Goal: Task Accomplishment & Management: Manage account settings

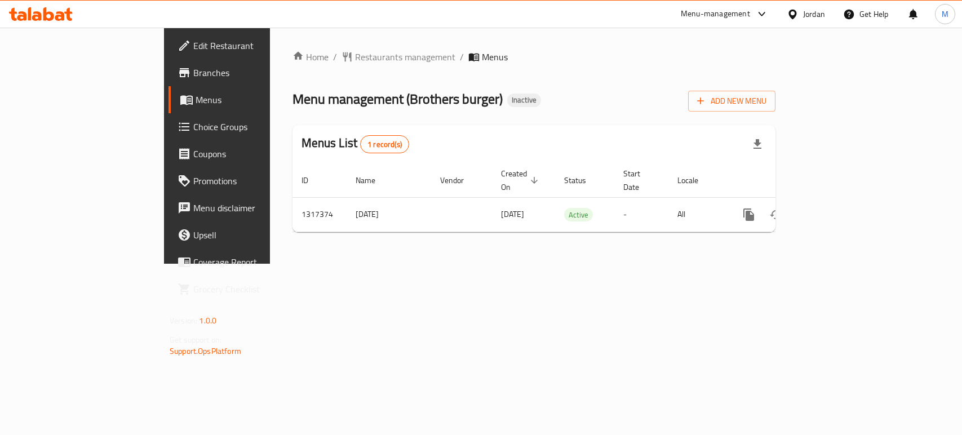
click at [837, 208] on icon "enhanced table" at bounding box center [831, 215] width 14 height 14
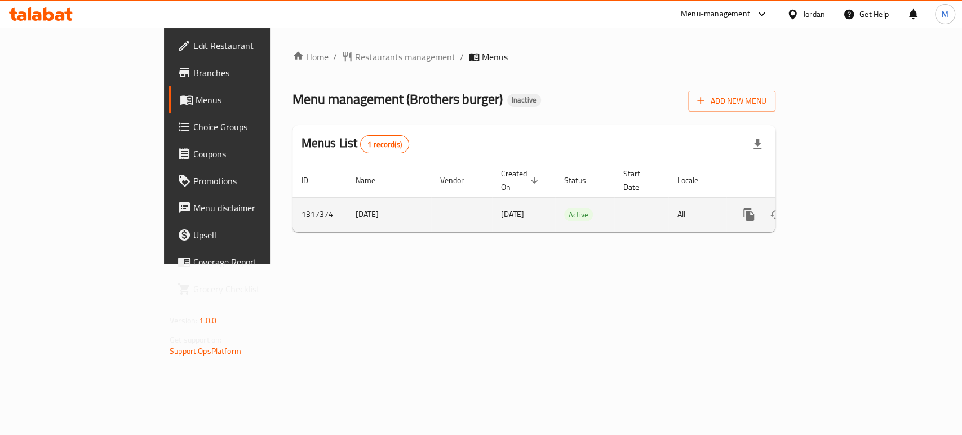
click at [844, 202] on link "enhanced table" at bounding box center [830, 214] width 27 height 27
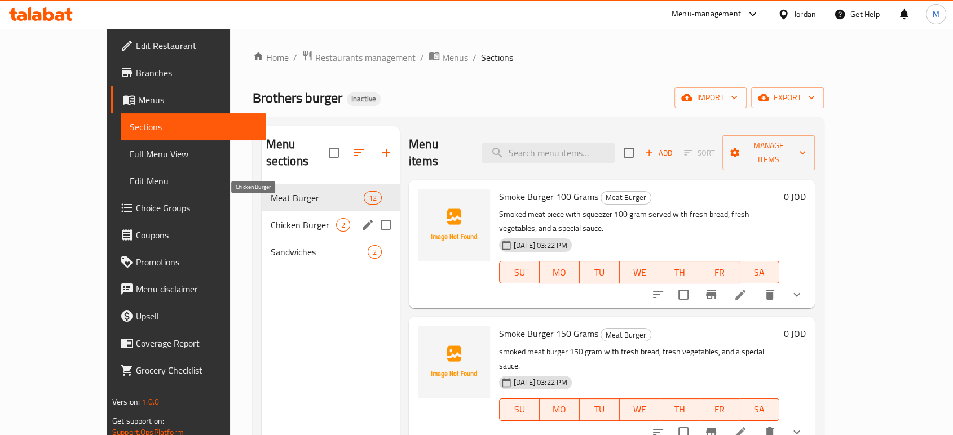
click at [271, 218] on span "Chicken Burger" at bounding box center [303, 225] width 65 height 14
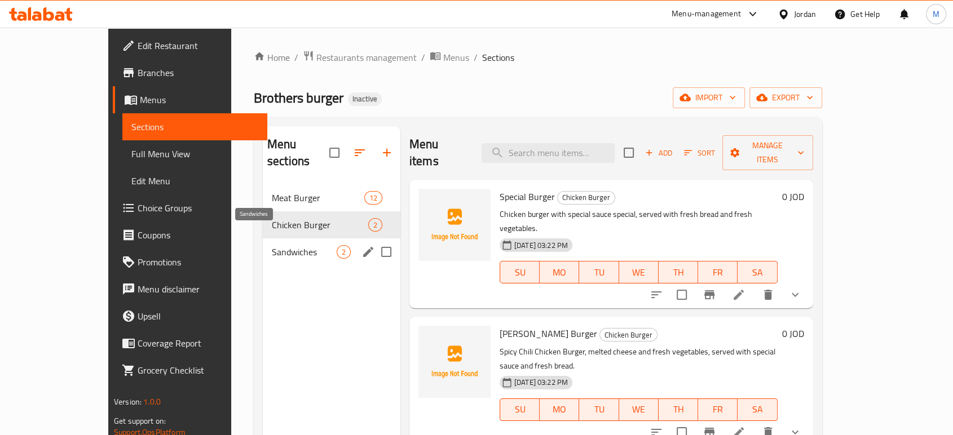
click at [272, 245] on span "Sandwiches" at bounding box center [304, 252] width 65 height 14
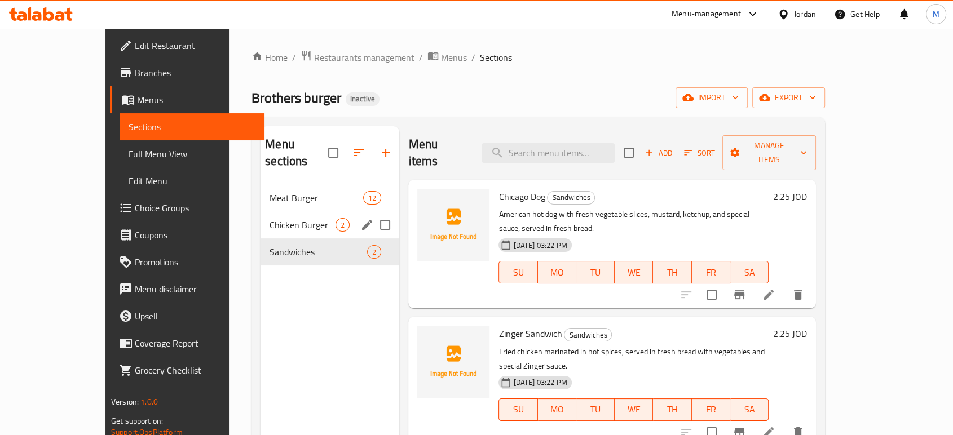
click at [261, 215] on div "Chicken Burger 2" at bounding box center [329, 224] width 139 height 27
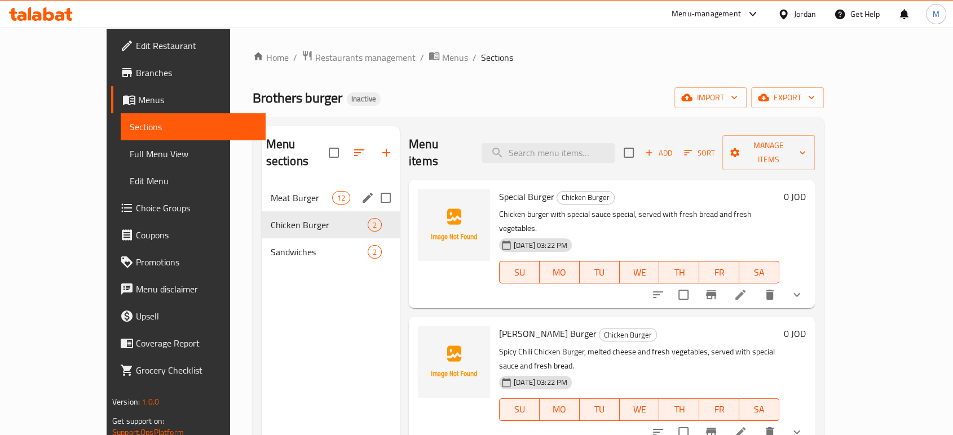
click at [271, 191] on span "Meat Burger" at bounding box center [301, 198] width 61 height 14
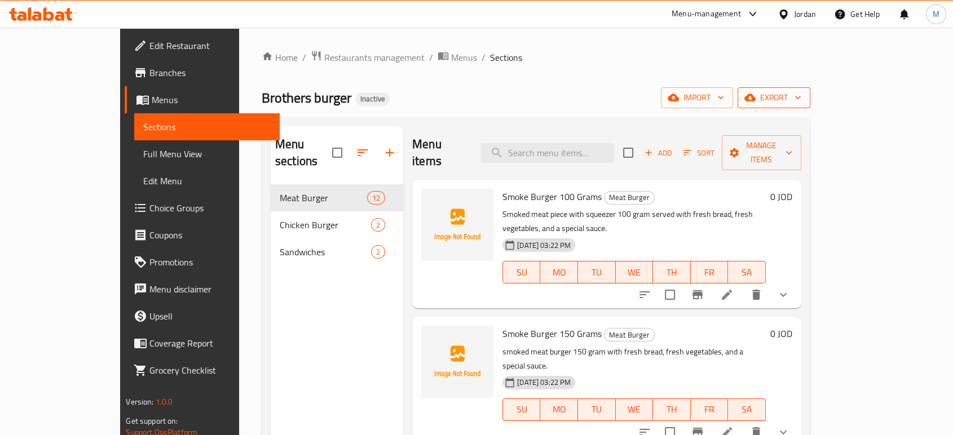
click at [801, 93] on span "export" at bounding box center [773, 98] width 55 height 14
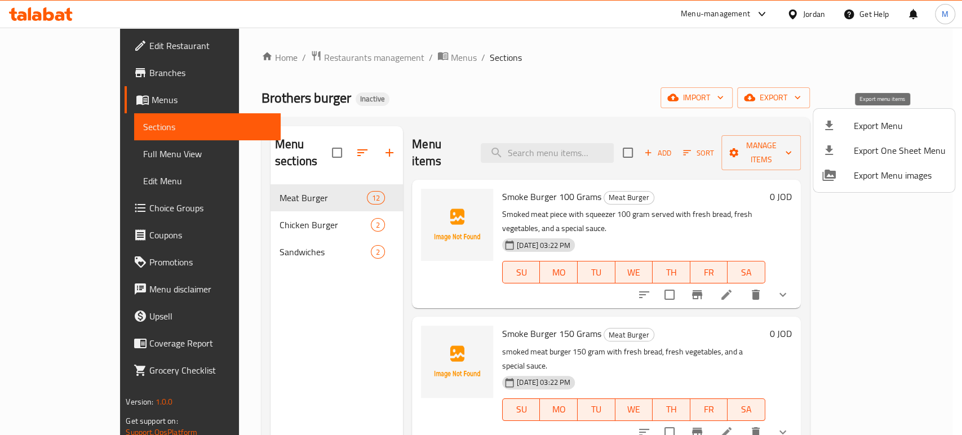
click at [861, 132] on span "Export Menu" at bounding box center [900, 126] width 92 height 14
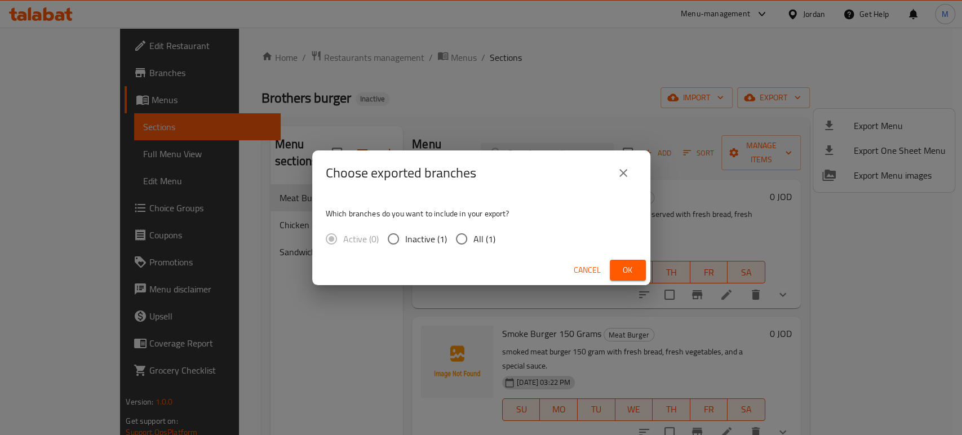
click at [477, 242] on span "All (1)" at bounding box center [485, 239] width 22 height 14
click at [474, 242] on input "All (1)" at bounding box center [462, 239] width 24 height 24
radio input "true"
click at [633, 277] on button "Ok" at bounding box center [628, 270] width 36 height 21
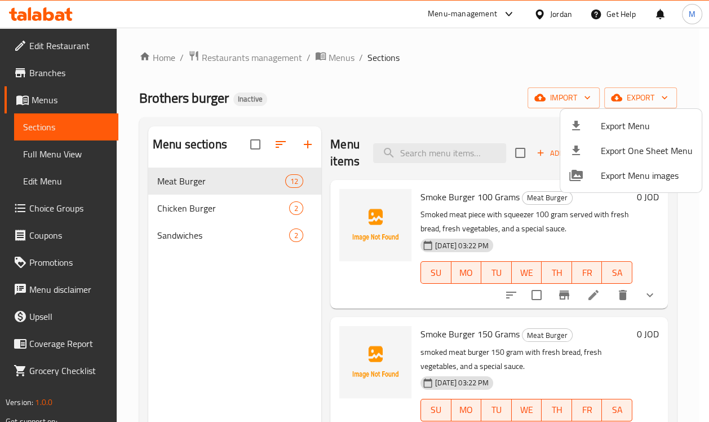
click at [432, 144] on div at bounding box center [354, 211] width 709 height 422
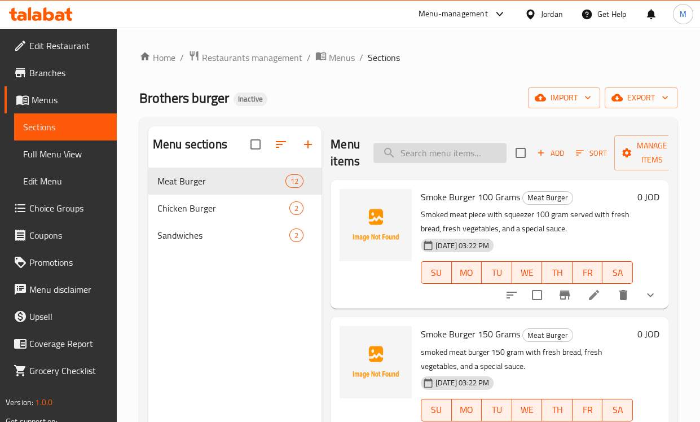
click at [436, 149] on input "search" at bounding box center [439, 153] width 133 height 20
paste input "squeezer"
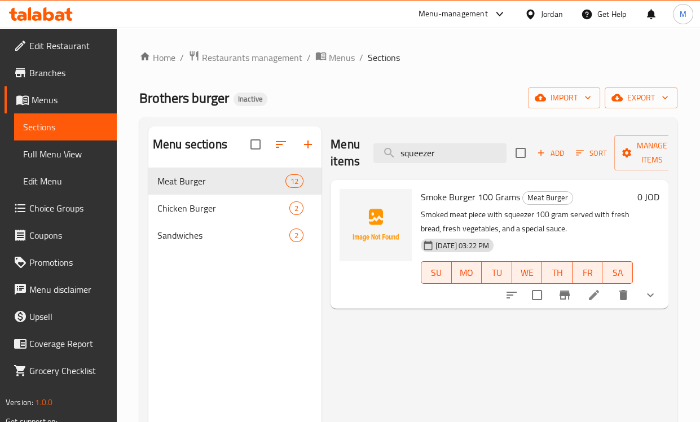
type input "squeezer"
click at [595, 297] on icon at bounding box center [594, 295] width 14 height 14
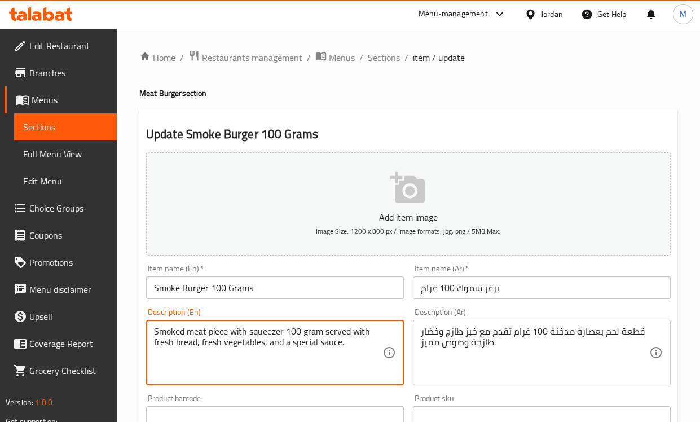
click at [271, 333] on textarea "Smoked meat piece with squeezer 100 gram served with fresh bread, fresh vegetab…" at bounding box center [268, 353] width 228 height 54
click at [241, 330] on textarea "Smoked meat piece with 100 gram served with fresh bread, fresh vegetables, and …" at bounding box center [268, 353] width 228 height 54
click at [158, 332] on textarea "Smoked meat piece 100 gram served with fresh bread, fresh vegetables, and a spe…" at bounding box center [268, 353] width 228 height 54
click at [156, 330] on textarea "Smoked meat piece 100 gram served with fresh bread, fresh vegetables, and a spe…" at bounding box center [268, 353] width 228 height 54
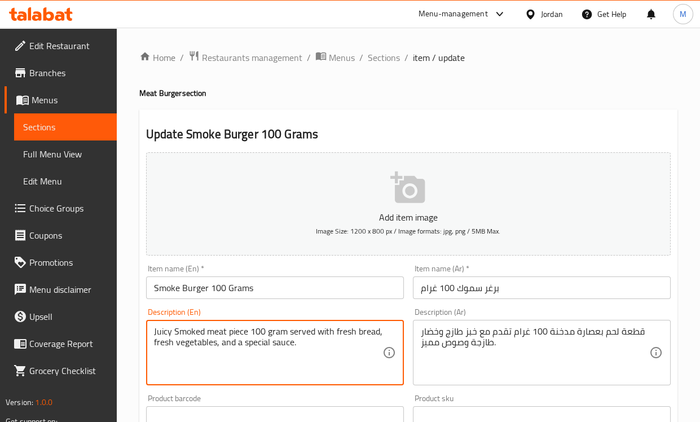
type textarea "Juicy Smoked meat piece 100 gram served with fresh bread, fresh vegetables, and…"
click at [282, 317] on div "Description (En) Juicy Smoked meat piece 100 gram served with fresh bread, fres…" at bounding box center [275, 346] width 258 height 77
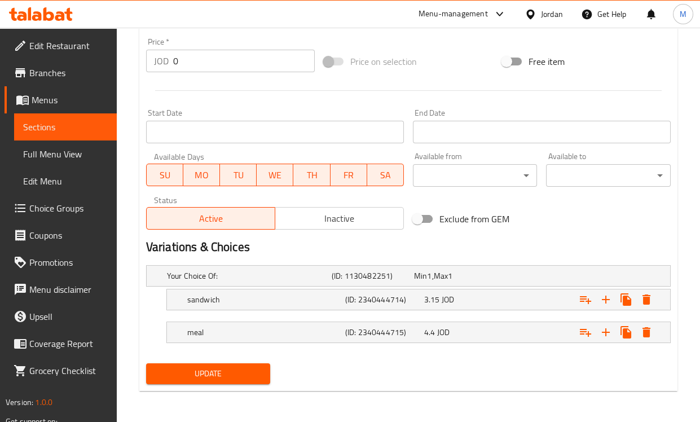
click at [219, 379] on span "Update" at bounding box center [208, 373] width 107 height 14
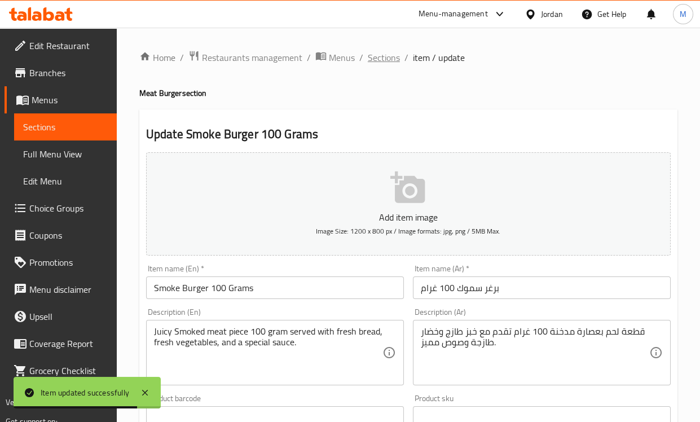
click at [379, 59] on span "Sections" at bounding box center [384, 58] width 32 height 14
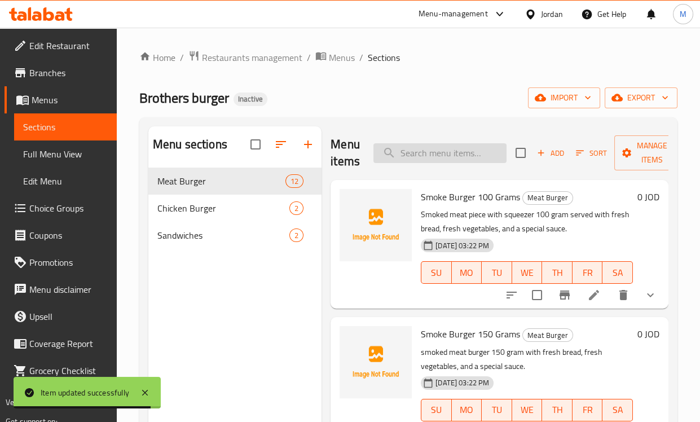
click at [429, 157] on input "search" at bounding box center [439, 153] width 133 height 20
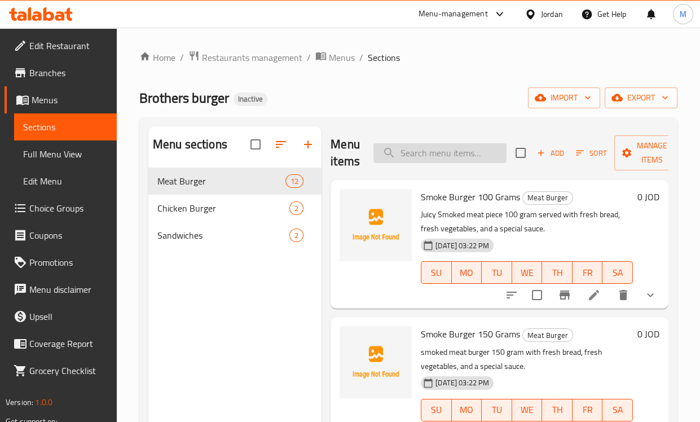
paste input "Chellino Burger"
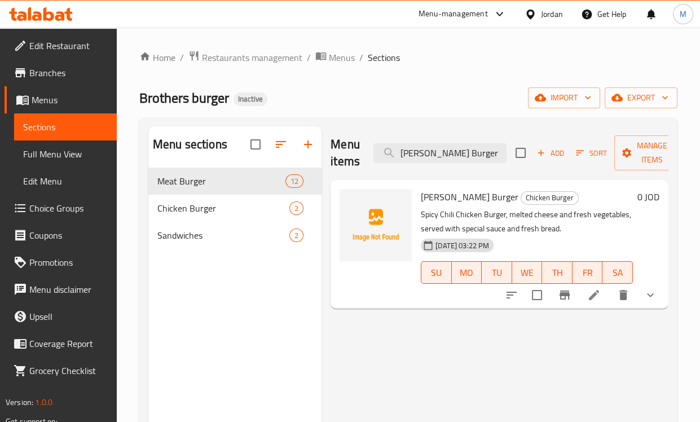
type input "Chellino Burger"
click at [586, 286] on li at bounding box center [594, 295] width 32 height 20
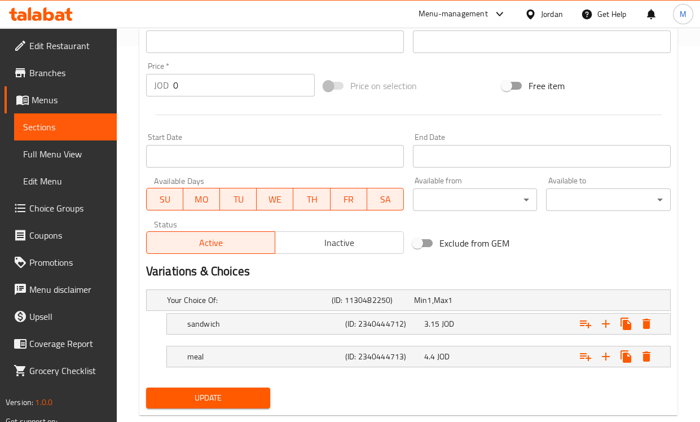
type textarea "Spicy Chili pieces Chicken Burger, melted cheese and fresh vegetables, served w…"
click at [245, 395] on span "Update" at bounding box center [208, 398] width 107 height 14
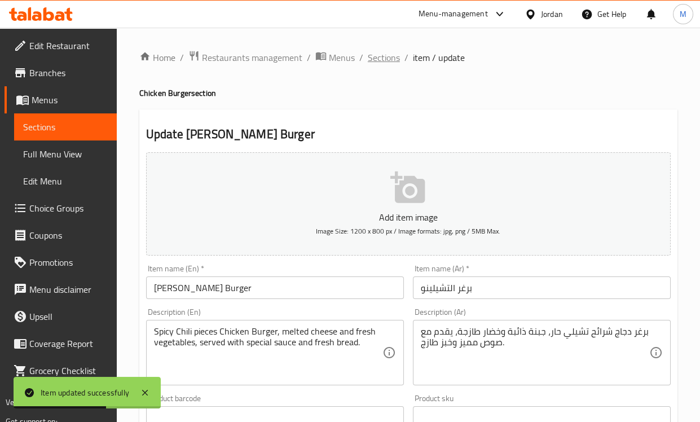
click at [372, 57] on span "Sections" at bounding box center [384, 58] width 32 height 14
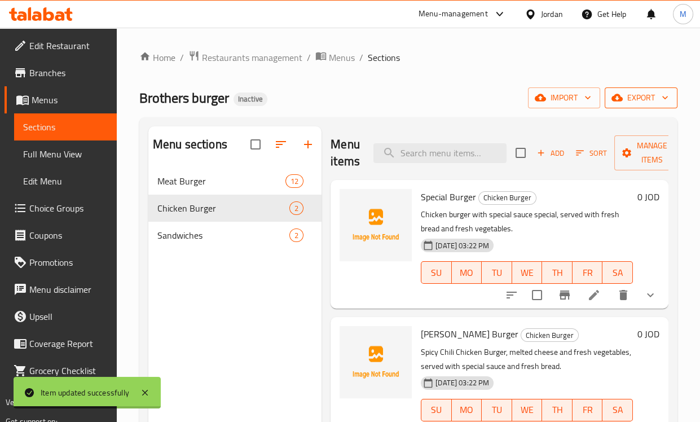
click at [638, 101] on span "export" at bounding box center [640, 98] width 55 height 14
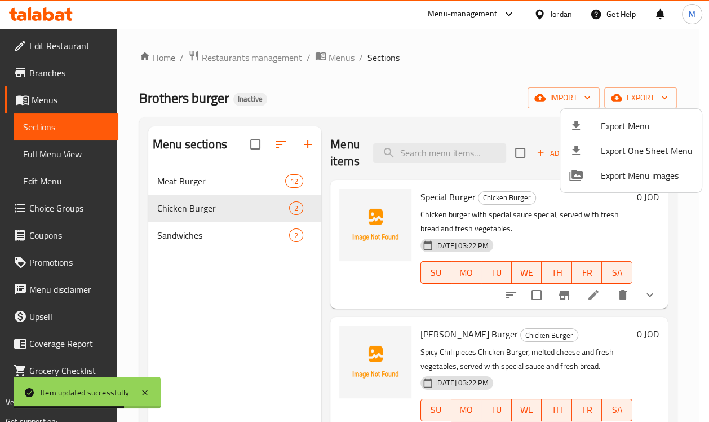
click at [624, 122] on span "Export Menu" at bounding box center [647, 126] width 92 height 14
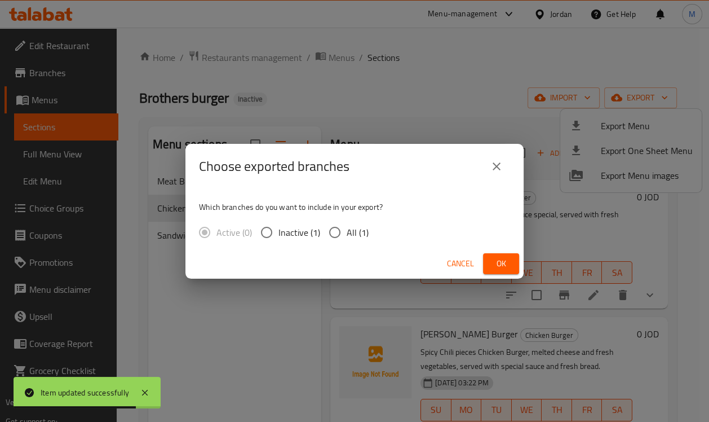
click at [341, 231] on input "All (1)" at bounding box center [335, 232] width 24 height 24
radio input "true"
click at [514, 261] on button "Ok" at bounding box center [501, 263] width 36 height 21
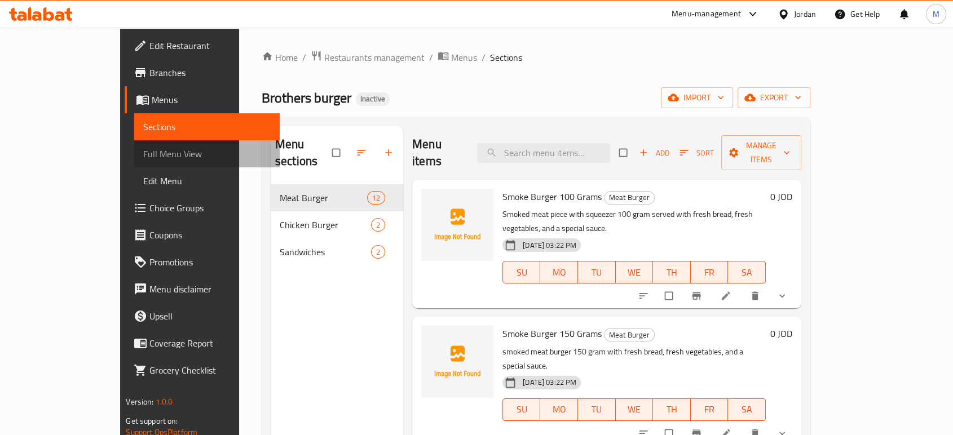
click at [143, 153] on span "Full Menu View" at bounding box center [206, 154] width 127 height 14
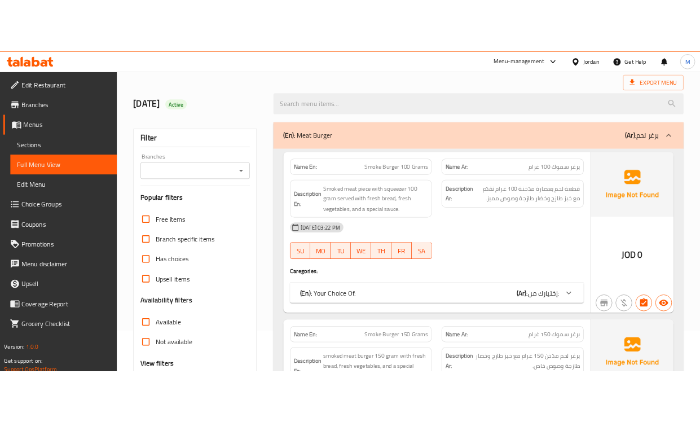
scroll to position [125, 0]
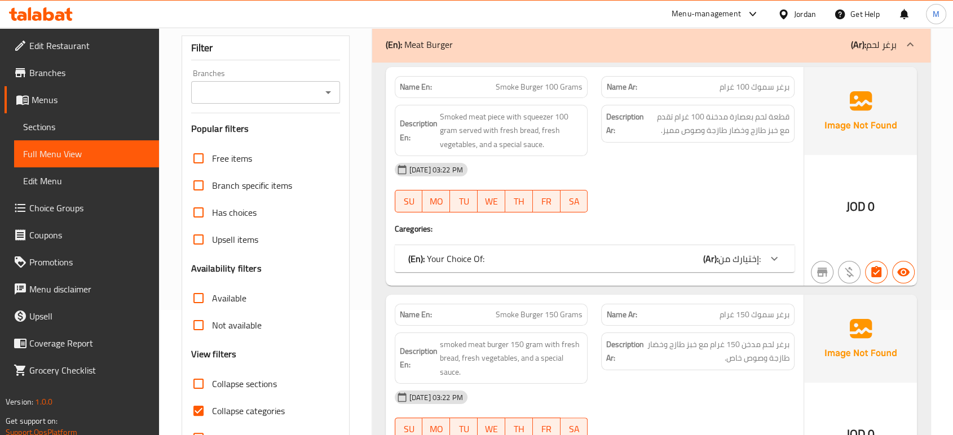
click at [209, 415] on input "Collapse categories" at bounding box center [198, 410] width 27 height 27
checkbox input "false"
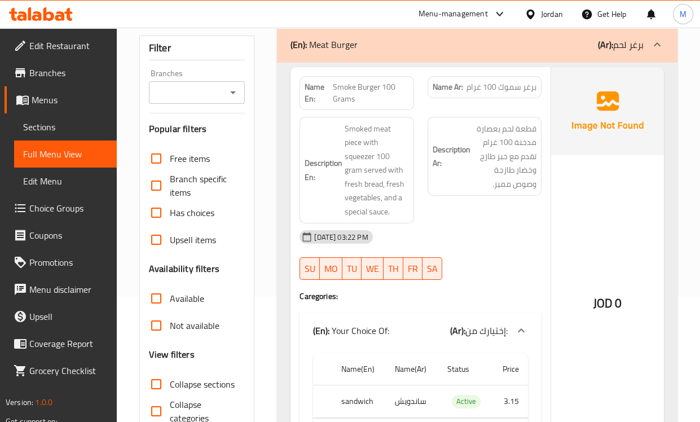
click at [541, 230] on div "[DATE] 03:22 PM" at bounding box center [420, 236] width 255 height 27
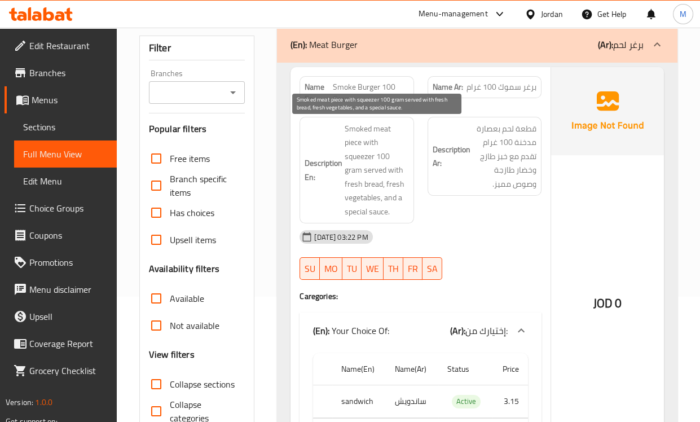
click at [361, 157] on span "Smoked meat piece with squeezer 100 gram served with fresh bread, fresh vegetab…" at bounding box center [376, 170] width 64 height 97
copy span "squeezer"
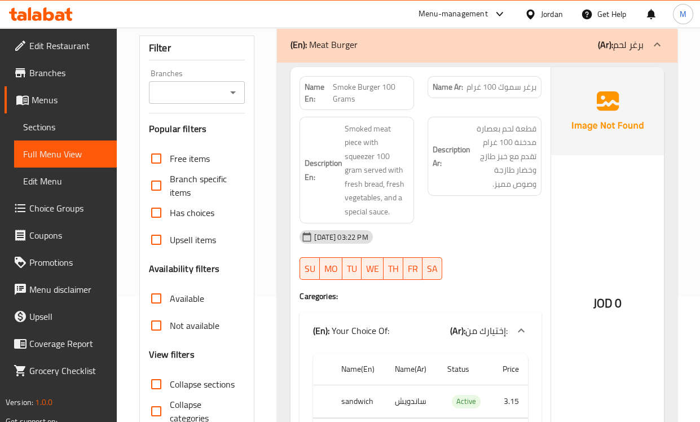
click at [494, 235] on div "[DATE] 03:22 PM" at bounding box center [420, 236] width 255 height 27
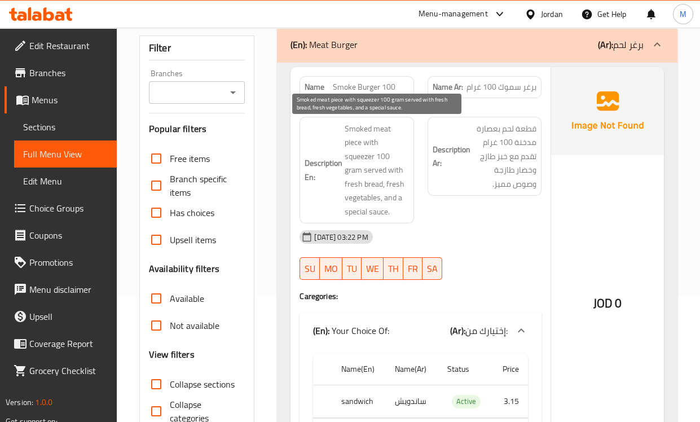
click at [353, 157] on span "Smoked meat piece with squeezer 100 gram served with fresh bread, fresh vegetab…" at bounding box center [376, 170] width 64 height 97
copy span "squeezer"
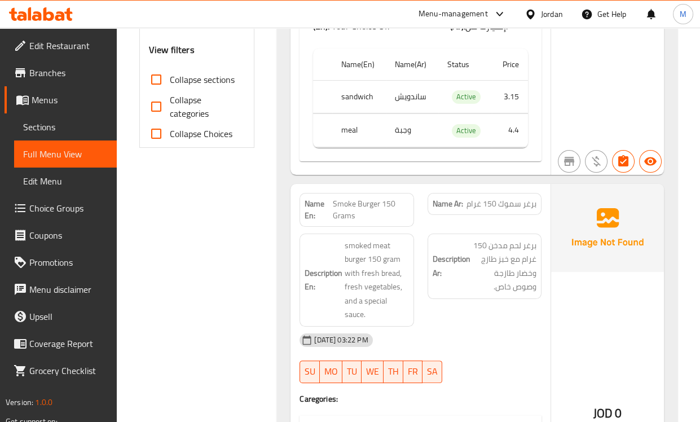
scroll to position [438, 0]
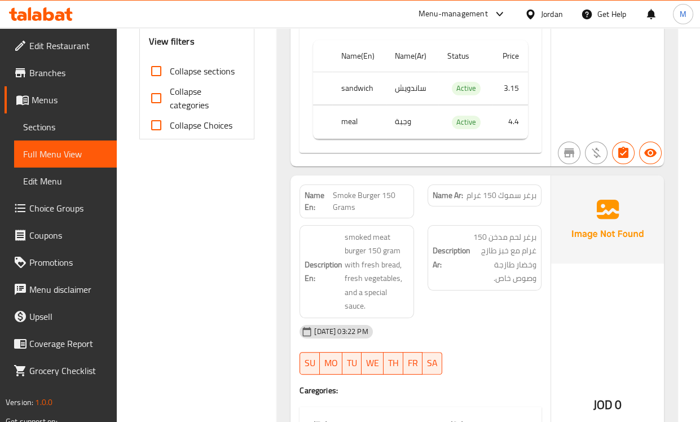
click at [457, 322] on div "[DATE] 03:22 PM" at bounding box center [420, 331] width 255 height 27
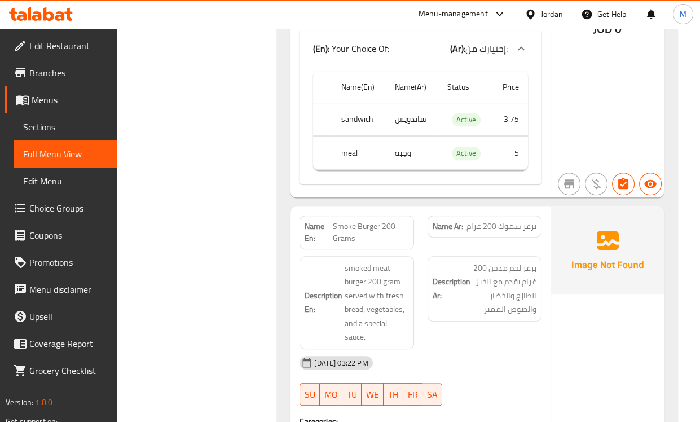
scroll to position [877, 0]
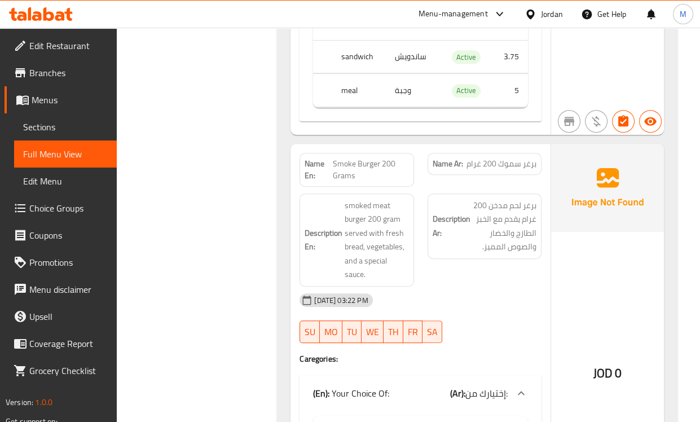
click at [488, 327] on div "[DATE] 03:22 PM SU MO TU WE TH FR SA" at bounding box center [420, 317] width 255 height 63
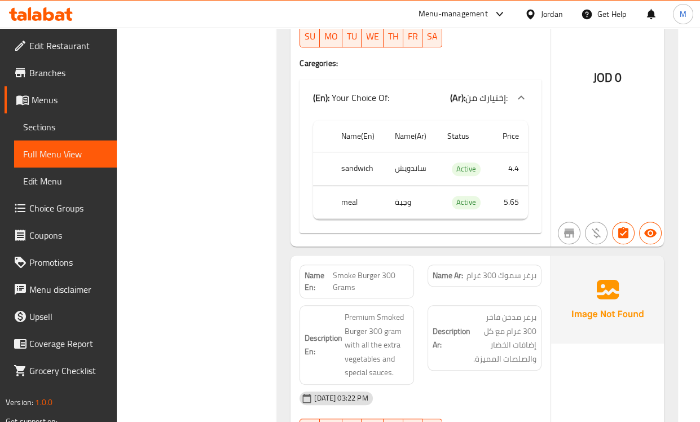
scroll to position [1315, 0]
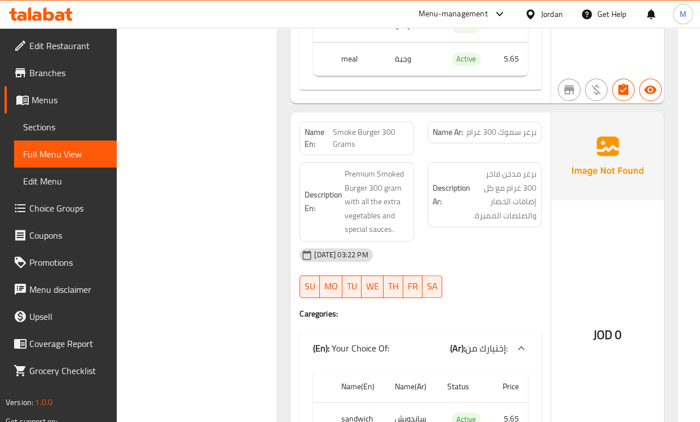
click at [489, 238] on div "Description Ar: برغر مدخن فاخر 300 غرام مع كل إضافات الخضار والصلصات المميزة." at bounding box center [484, 201] width 127 height 93
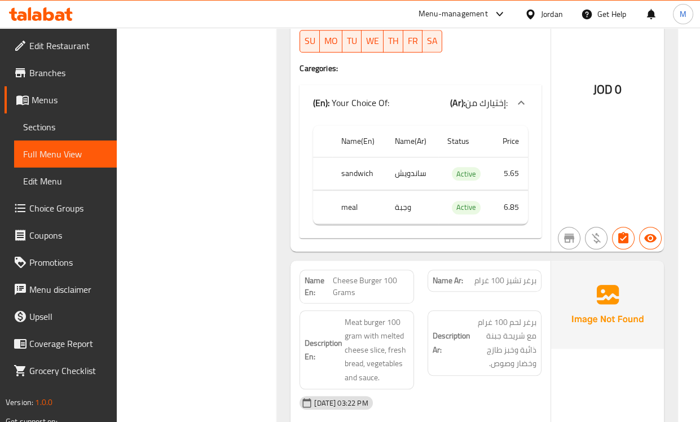
scroll to position [1691, 0]
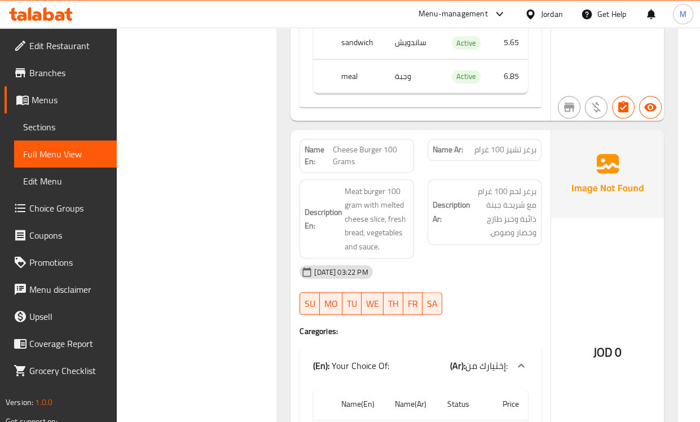
click at [457, 248] on div "Description Ar: برغر لحم 100 غرام مع شريحة جبنة ذائبة وخبز طازج وخضار وصوص." at bounding box center [484, 219] width 127 height 93
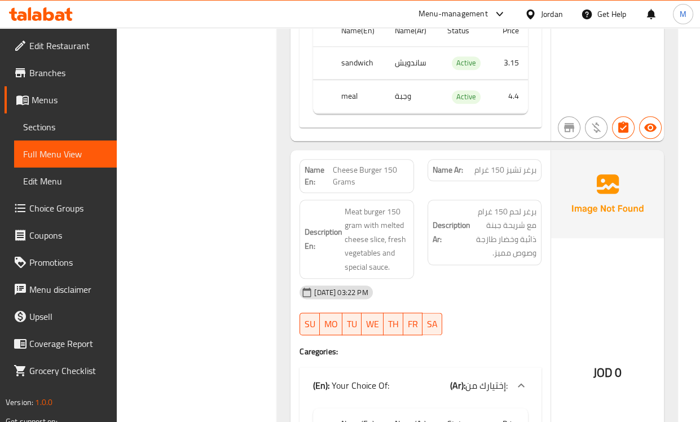
scroll to position [2127, 0]
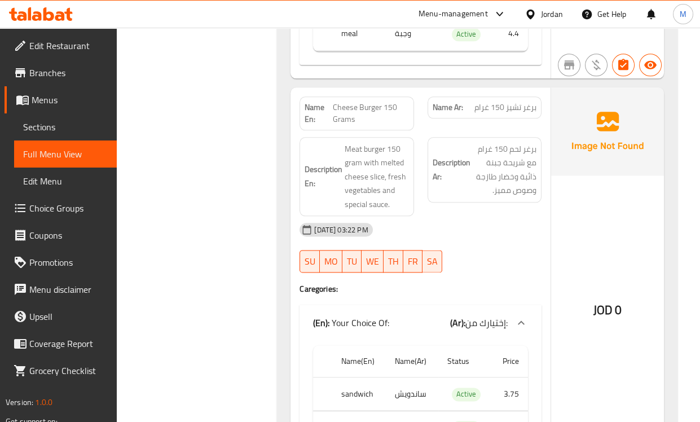
click at [503, 266] on div "[DATE] 03:22 PM SU MO TU WE TH FR SA" at bounding box center [420, 247] width 255 height 63
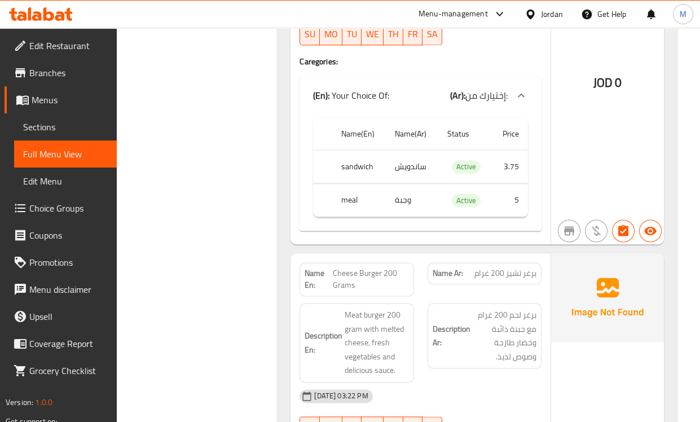
scroll to position [2503, 0]
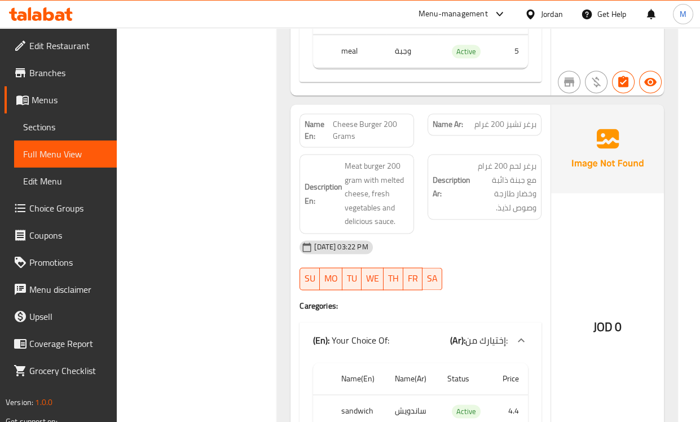
click at [523, 241] on div "[DATE] 03:22 PM" at bounding box center [420, 246] width 255 height 27
click at [475, 228] on div "Description Ar: برغر لحم 200 غرام مع جبنة ذائبة وخضار طازجة وصوص لذيذ." at bounding box center [484, 193] width 127 height 93
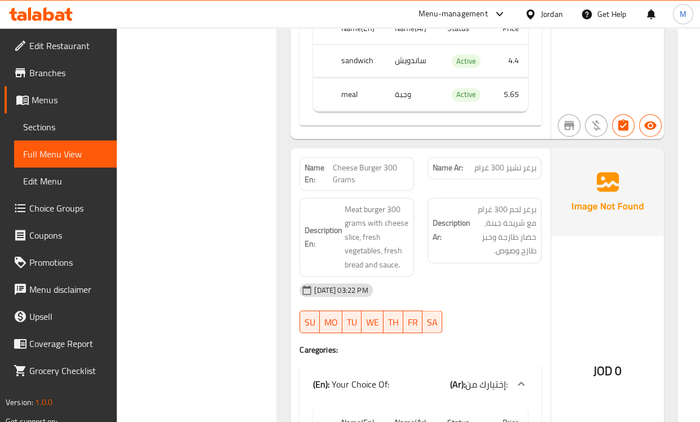
scroll to position [2879, 0]
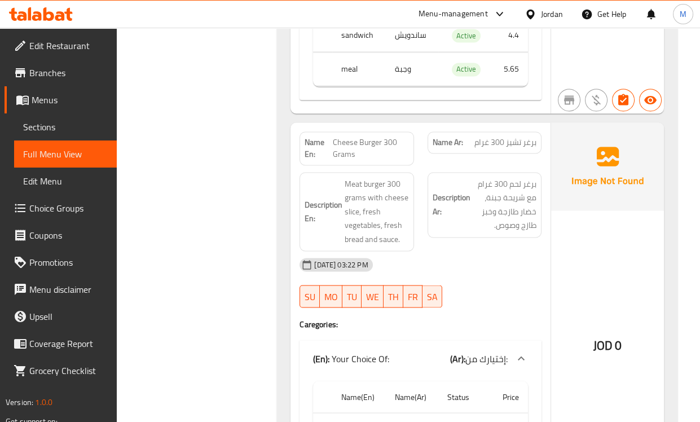
click at [519, 258] on div "[DATE] 03:22 PM" at bounding box center [420, 264] width 255 height 27
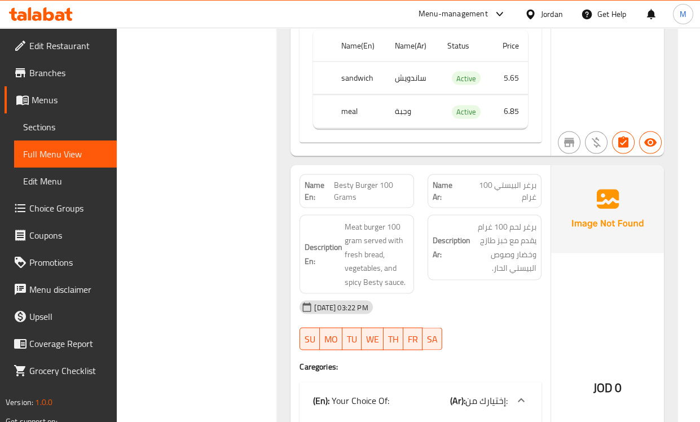
scroll to position [3255, 0]
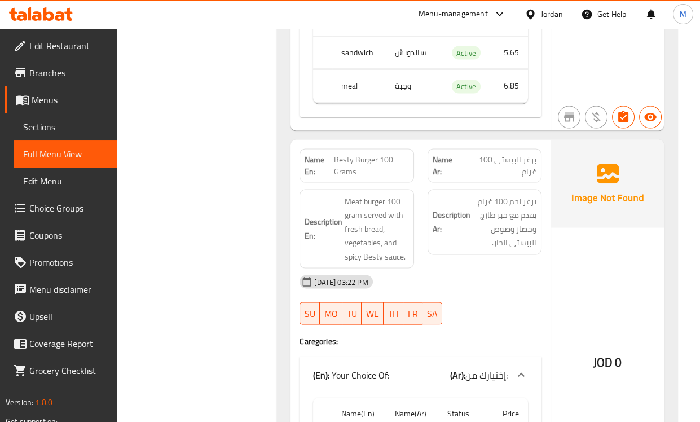
click at [499, 233] on span "برغر لحم 100 غرام يقدم مع خبز طازج وخضار وصوص البيستي الحار." at bounding box center [504, 222] width 64 height 55
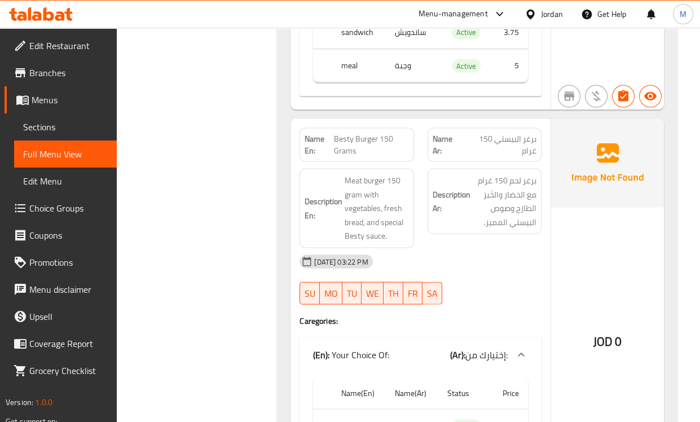
scroll to position [3693, 0]
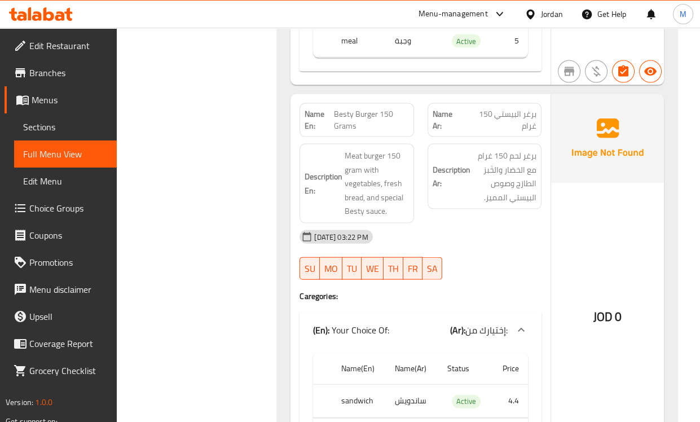
click at [465, 238] on div "[DATE] 03:22 PM" at bounding box center [420, 236] width 255 height 27
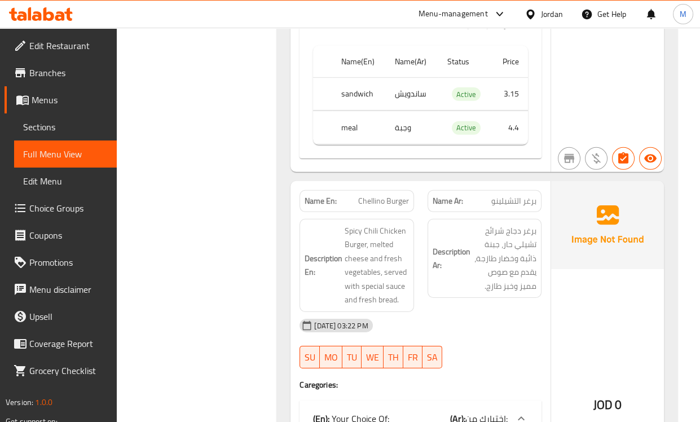
scroll to position [5259, 0]
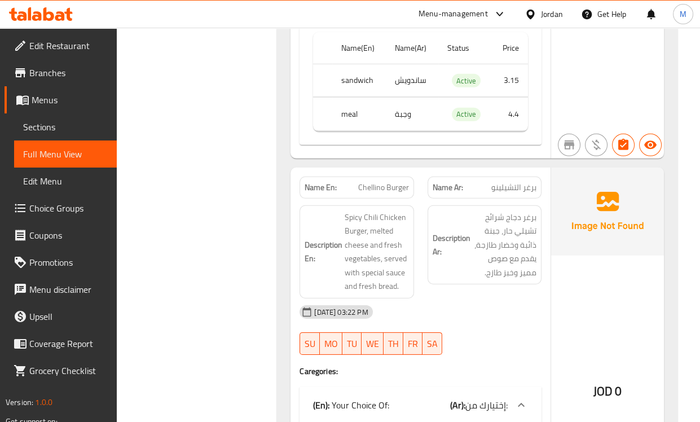
click at [387, 189] on span "Chellino Burger" at bounding box center [383, 188] width 51 height 12
copy span "Chellino Burger"
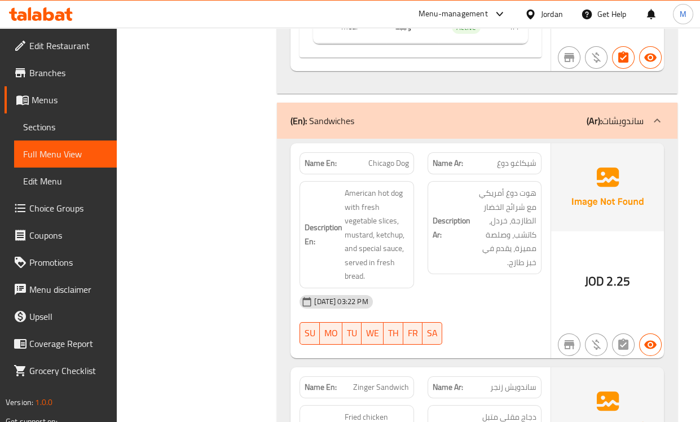
scroll to position [5886, 0]
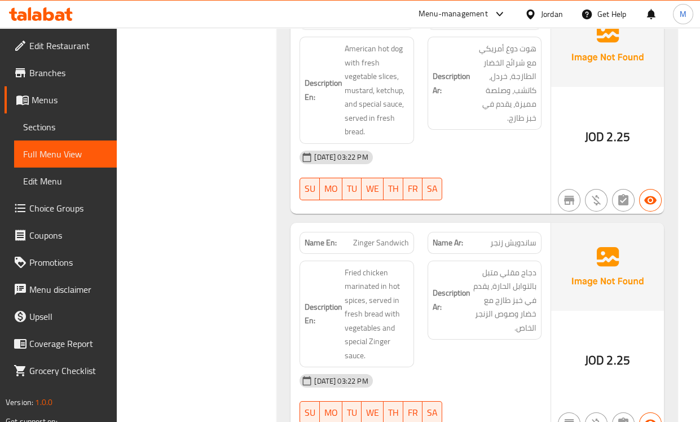
click at [379, 248] on span "Zinger Sandwich" at bounding box center [381, 243] width 56 height 12
drag, startPoint x: 379, startPoint y: 248, endPoint x: 355, endPoint y: 294, distance: 51.4
click at [351, 292] on span "Fried chicken marinated in hot spices, served in fresh bread with vegetables an…" at bounding box center [376, 314] width 64 height 97
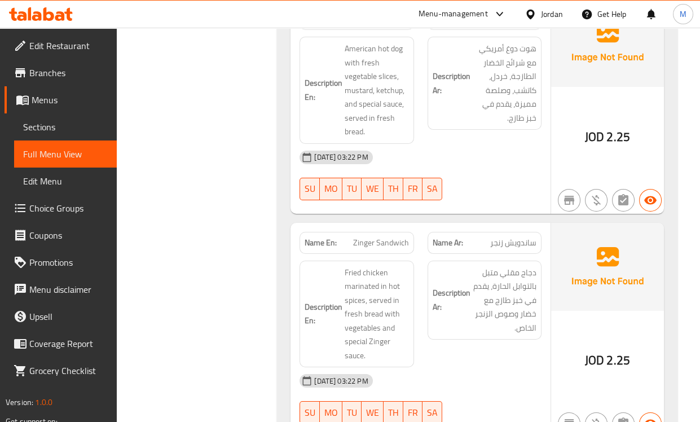
scroll to position [5950, 0]
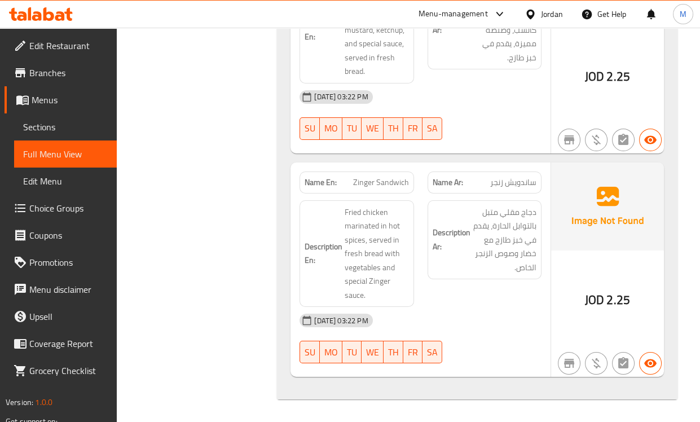
drag, startPoint x: 502, startPoint y: 298, endPoint x: 450, endPoint y: 216, distance: 97.1
click at [502, 297] on div "Description Ar: دجاج مقلي متبل بالتوابل الحارة، يقدم في خبز طازج مع خضار وصوص ا…" at bounding box center [484, 253] width 127 height 121
